Goal: Go to known website: Access a specific website the user already knows

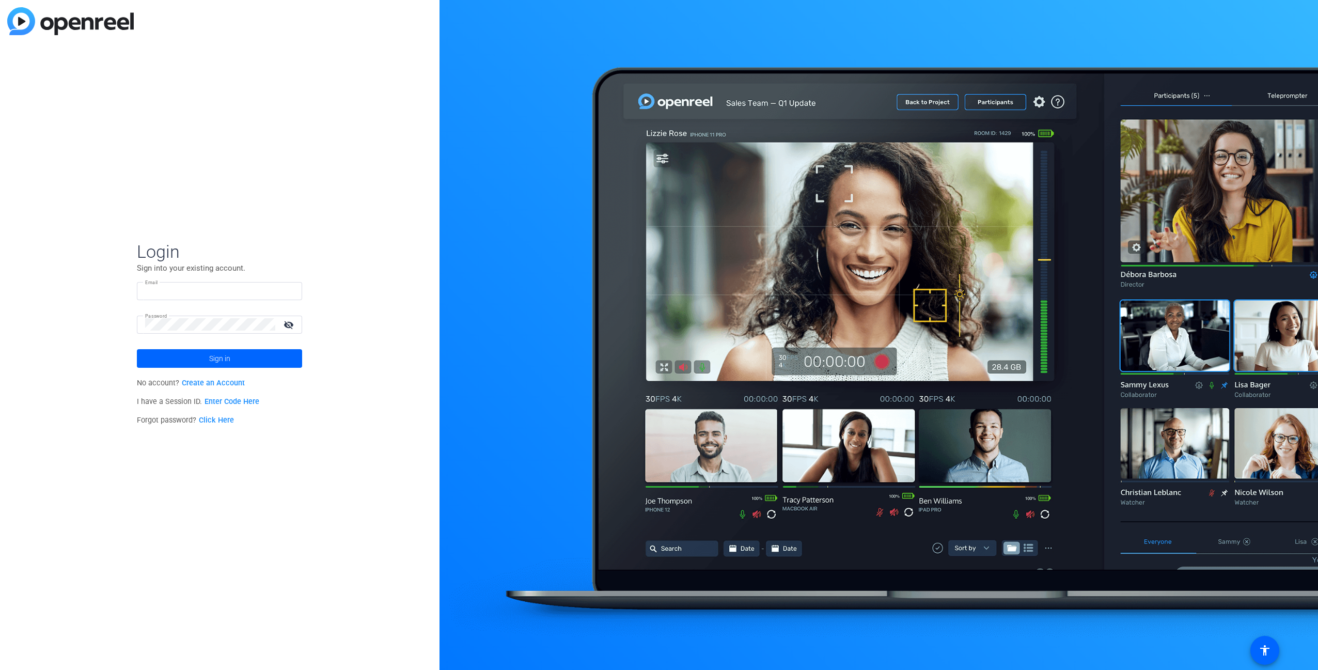
type input "[PERSON_NAME][EMAIL_ADDRESS][PERSON_NAME][DOMAIN_NAME]"
click at [91, 23] on img at bounding box center [70, 21] width 127 height 28
click at [18, 24] on img at bounding box center [70, 21] width 127 height 28
